Goal: Task Accomplishment & Management: Complete application form

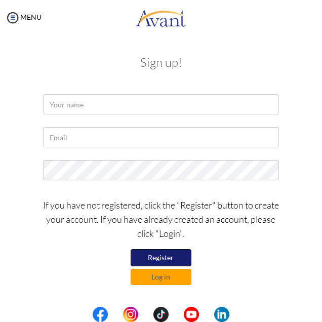
click at [179, 258] on button "Register" at bounding box center [161, 257] width 61 height 17
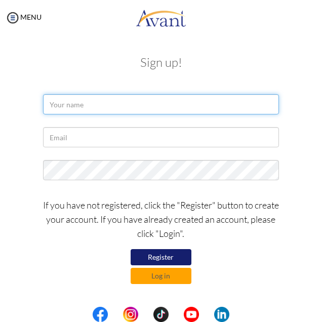
click at [198, 101] on input "text" at bounding box center [161, 104] width 236 height 20
type input "j"
type input "Jazzie Odchigue"
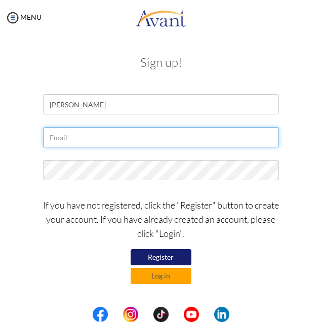
click at [195, 140] on input "text" at bounding box center [161, 137] width 236 height 20
type input "jessyuri1992@gmail.com"
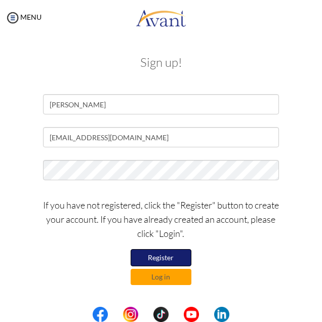
click at [170, 253] on button "Register" at bounding box center [161, 257] width 61 height 17
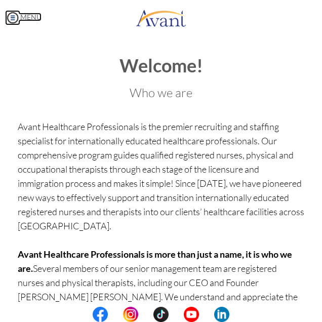
click at [36, 15] on link "MENU" at bounding box center [23, 17] width 36 height 9
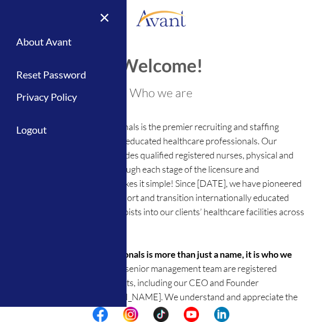
click at [276, 99] on h3 "Who we are" at bounding box center [161, 92] width 286 height 13
click at [278, 99] on div "Welcome! Who we are Avant Healthcare Professionals is the premier recruiting an…" at bounding box center [161, 284] width 286 height 456
click at [106, 20] on link "×" at bounding box center [98, 17] width 31 height 34
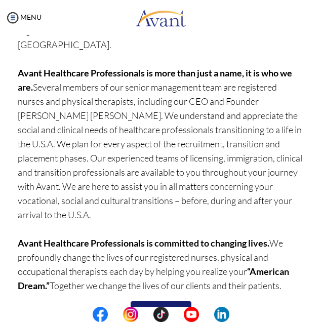
scroll to position [215, 0]
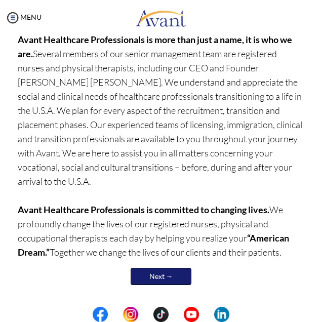
click at [166, 271] on link "Next →" at bounding box center [161, 276] width 61 height 17
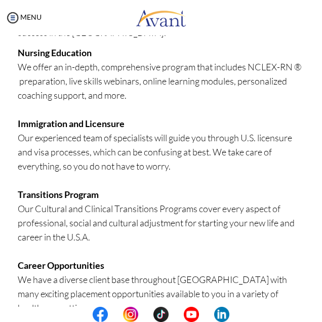
scroll to position [375, 0]
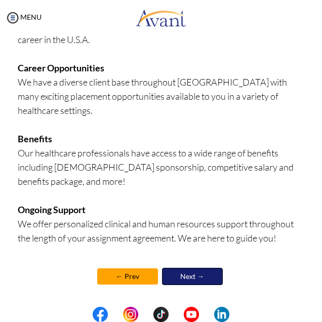
click at [197, 275] on link "Next →" at bounding box center [192, 276] width 61 height 17
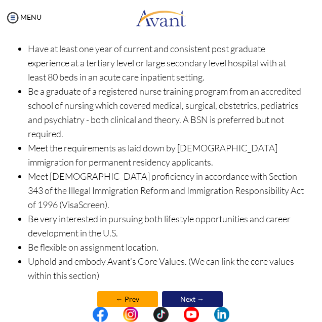
scroll to position [238, 0]
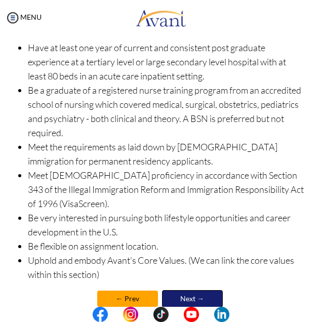
click at [199, 295] on link "Next →" at bounding box center [192, 298] width 61 height 17
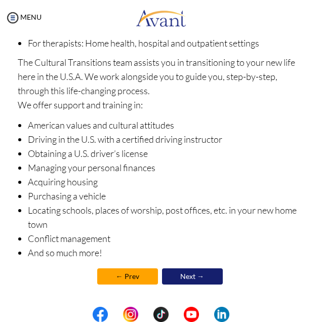
scroll to position [216, 0]
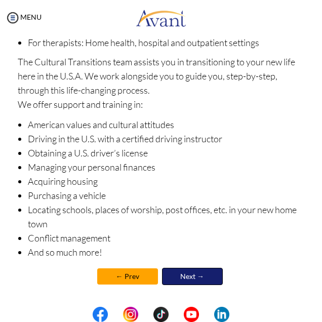
click at [199, 275] on link "Next →" at bounding box center [192, 276] width 61 height 17
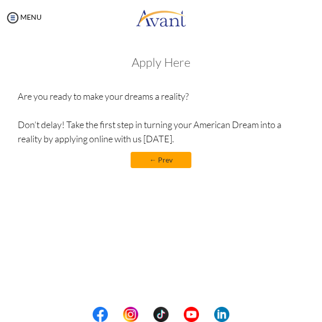
click at [178, 160] on link "← Prev" at bounding box center [161, 160] width 61 height 16
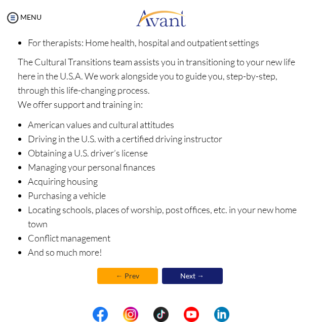
click at [115, 273] on link "← Prev" at bounding box center [127, 276] width 61 height 16
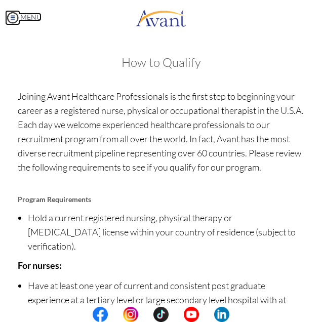
click at [11, 25] on img at bounding box center [12, 17] width 15 height 15
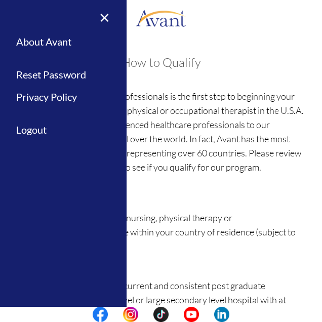
click at [264, 46] on div "Welcome! Who we are Avant Healthcare Professionals is the premier recruiting an…" at bounding box center [161, 301] width 302 height 511
click at [57, 135] on link "Logout" at bounding box center [63, 129] width 127 height 23
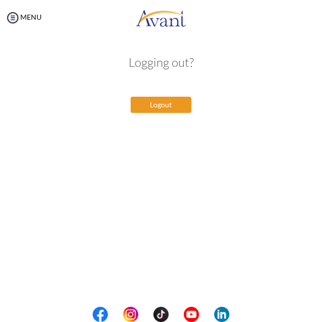
click at [184, 106] on button "Logout" at bounding box center [161, 105] width 61 height 16
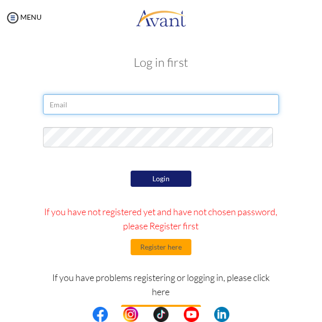
click at [155, 107] on input "email" at bounding box center [161, 104] width 236 height 20
type input "jessyuri1992@gmail.com"
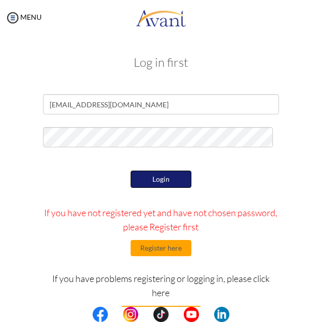
click at [131, 171] on button "Login" at bounding box center [161, 179] width 61 height 17
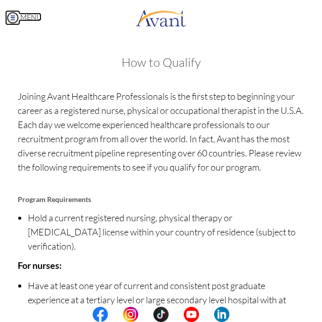
click at [33, 19] on link "MENU" at bounding box center [23, 17] width 36 height 9
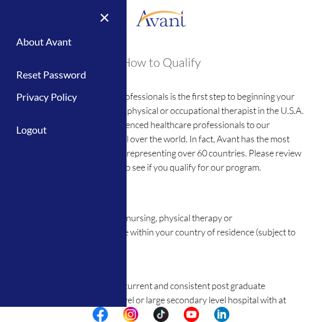
click at [256, 167] on p "Joining Avant Healthcare Professionals is the first step to beginning your care…" at bounding box center [161, 138] width 286 height 99
click at [275, 58] on h3 "How to Qualify" at bounding box center [161, 62] width 286 height 13
click at [71, 45] on link "About Avant" at bounding box center [63, 41] width 127 height 23
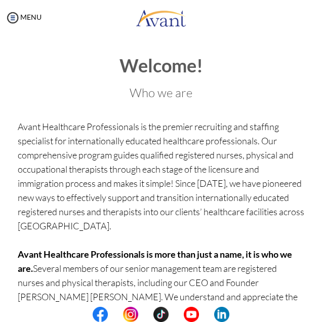
scroll to position [215, 0]
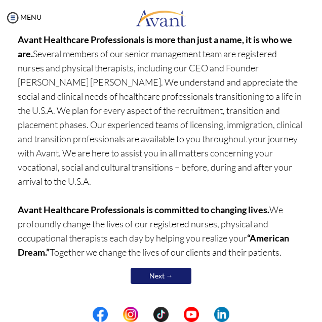
click at [165, 261] on div "Welcome! Who we are Avant Healthcare Professionals is the premier recruiting an…" at bounding box center [161, 69] width 286 height 456
click at [167, 272] on link "Next →" at bounding box center [161, 276] width 61 height 17
click at [169, 259] on p "Avant Healthcare Professionals is the premier recruiting and staffing specialis…" at bounding box center [161, 82] width 286 height 354
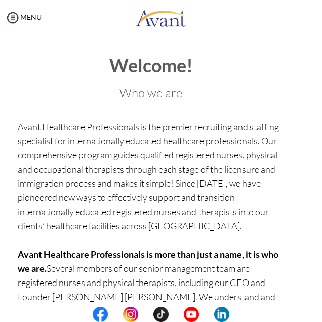
click at [172, 269] on p "Avant Healthcare Professionals is the premier recruiting and staffing specialis…" at bounding box center [151, 303] width 266 height 368
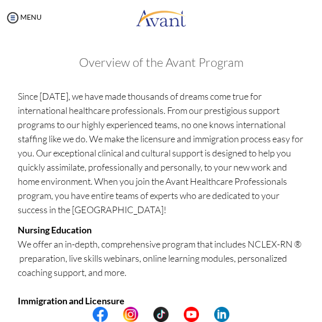
scroll to position [375, 0]
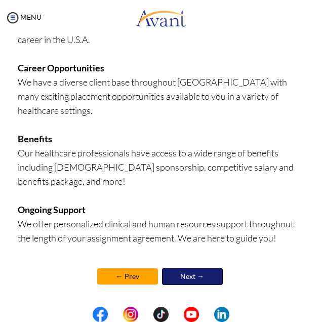
click at [199, 274] on link "Next →" at bounding box center [192, 276] width 61 height 17
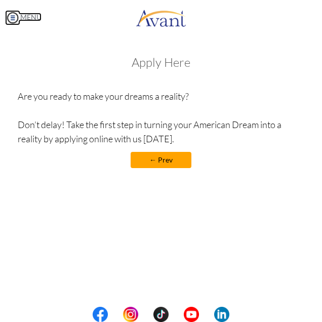
click at [23, 19] on link "MENU" at bounding box center [23, 17] width 36 height 9
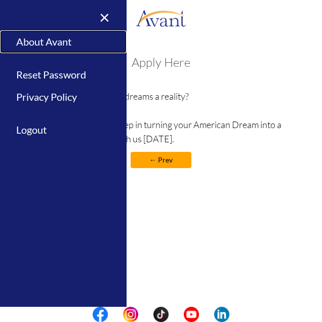
click at [51, 44] on link "About Avant" at bounding box center [63, 41] width 127 height 23
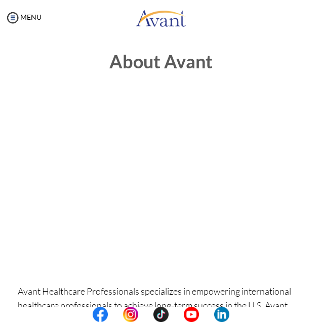
scroll to position [0, 0]
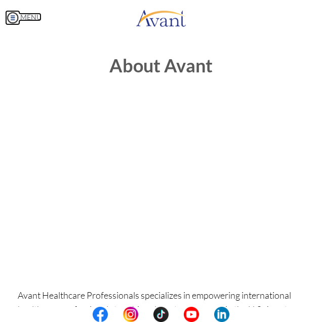
click at [28, 18] on body "Maintenance break. Please come back in 2 hours. MENU My Status What is the next…" at bounding box center [161, 161] width 322 height 322
click at [13, 18] on img at bounding box center [12, 17] width 15 height 15
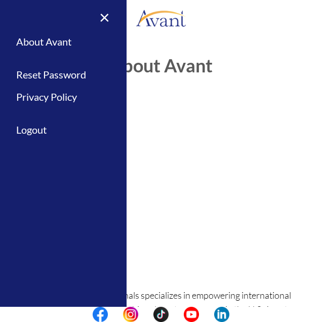
click at [99, 19] on link "×" at bounding box center [98, 17] width 31 height 34
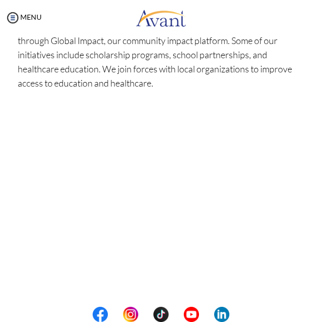
scroll to position [379, 0]
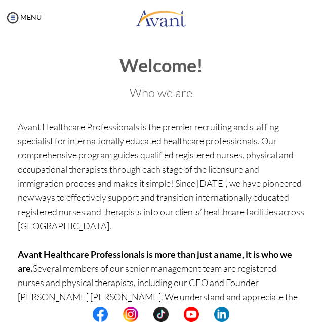
scroll to position [215, 0]
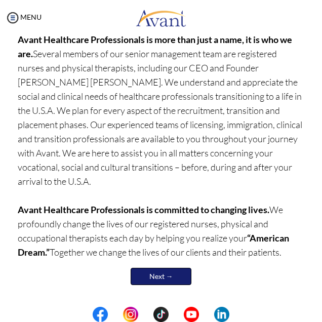
click at [176, 277] on link "Next →" at bounding box center [161, 276] width 61 height 17
click at [173, 259] on p "Avant Healthcare Professionals is the premier recruiting and staffing specialis…" at bounding box center [161, 82] width 286 height 354
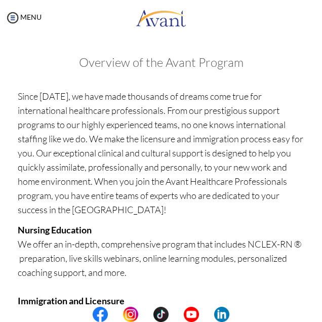
scroll to position [375, 0]
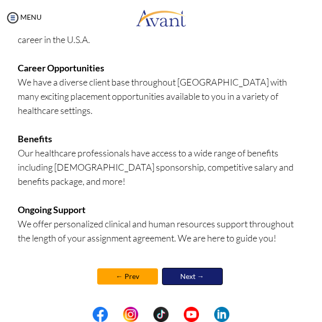
click at [194, 272] on link "Next →" at bounding box center [192, 276] width 61 height 17
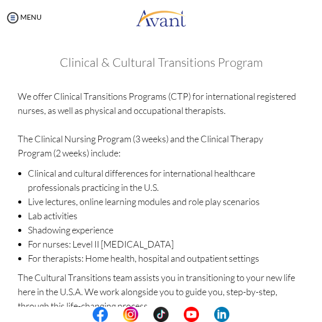
scroll to position [216, 0]
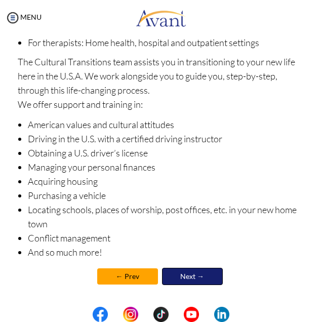
click at [193, 273] on link "Next →" at bounding box center [192, 276] width 61 height 17
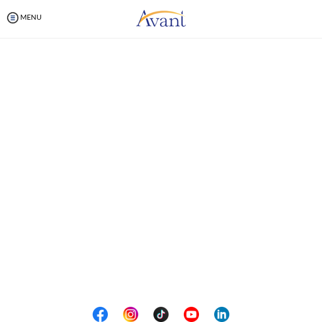
scroll to position [0, 0]
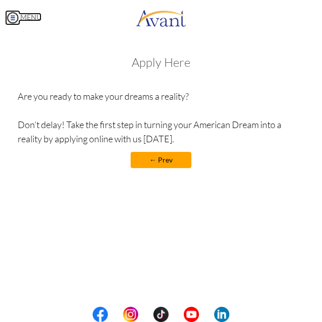
click at [20, 17] on link "MENU" at bounding box center [23, 17] width 36 height 9
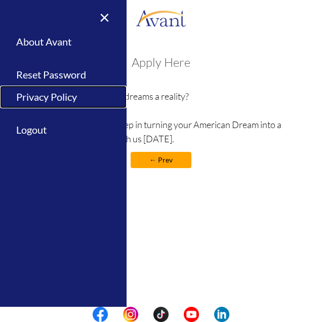
click at [77, 99] on link "Privacy Policy" at bounding box center [63, 97] width 127 height 23
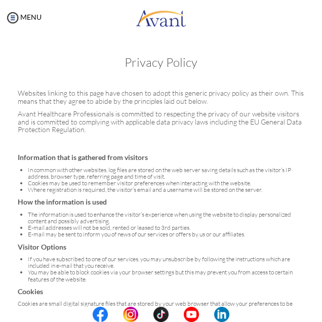
click at [27, 27] on div "MENU" at bounding box center [21, 161] width 42 height 322
click at [26, 17] on link "MENU" at bounding box center [23, 17] width 36 height 9
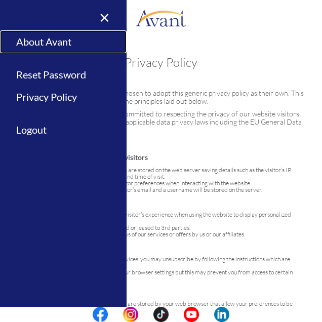
click at [60, 39] on link "About Avant" at bounding box center [63, 41] width 127 height 23
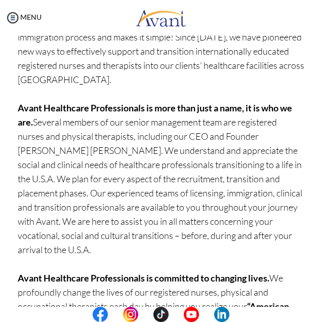
scroll to position [215, 0]
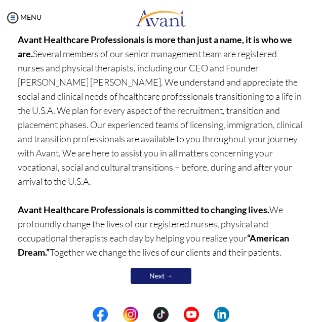
click at [251, 62] on p "Avant Healthcare Professionals is the premier recruiting and staffing specialis…" at bounding box center [161, 82] width 286 height 354
click at [258, 59] on p "Avant Healthcare Professionals is the premier recruiting and staffing specialis…" at bounding box center [161, 82] width 286 height 354
click at [259, 65] on p "Avant Healthcare Professionals is the premier recruiting and staffing specialis…" at bounding box center [161, 82] width 286 height 354
